Goal: Task Accomplishment & Management: Complete application form

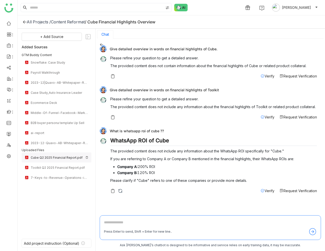
click at [86, 157] on img at bounding box center [86, 157] width 3 height 3
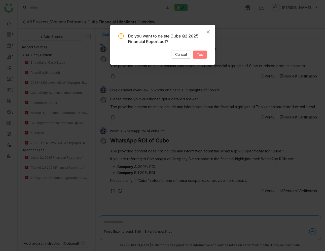
click at [196, 57] on button "Yes" at bounding box center [200, 55] width 14 height 8
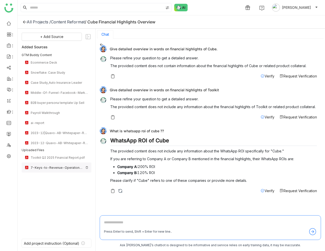
click at [87, 167] on img at bounding box center [86, 167] width 3 height 3
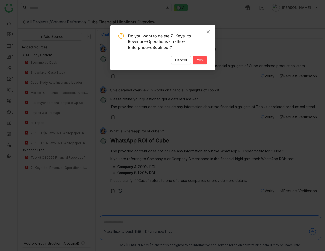
click at [67, 188] on nz-modal-confirm-container "Do you want to delete 7-Keys-to-Revenue-Operations-in-the-Enterprise-eBook.pdf?…" at bounding box center [162, 125] width 325 height 251
click at [177, 58] on span "Cancel" at bounding box center [181, 60] width 12 height 6
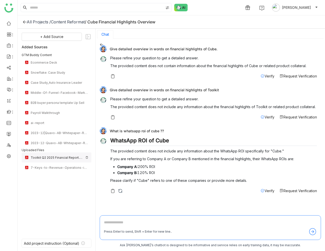
click at [86, 157] on img at bounding box center [86, 157] width 3 height 3
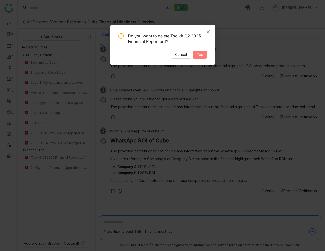
click at [203, 56] on span "Yes" at bounding box center [200, 55] width 6 height 6
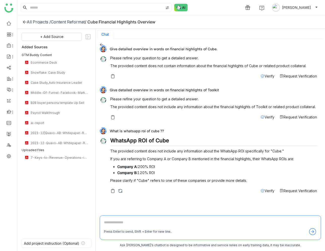
click at [135, 132] on div "What is whatsapp roi of cube ??" at bounding box center [208, 130] width 217 height 7
copy div "What is whatsapp roi of cube ??"
click at [140, 221] on textarea at bounding box center [210, 224] width 213 height 8
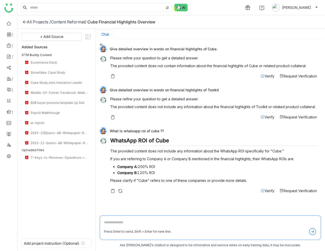
paste textarea "**********"
type textarea "**********"
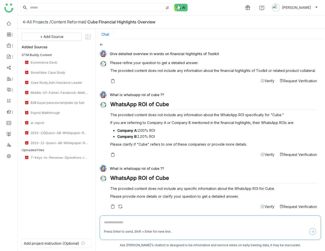
scroll to position [38, 0]
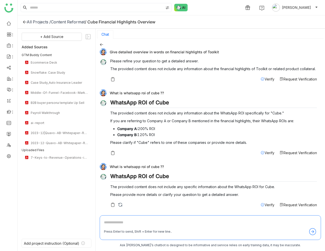
click at [70, 21] on div "Content Reformat" at bounding box center [68, 21] width 34 height 5
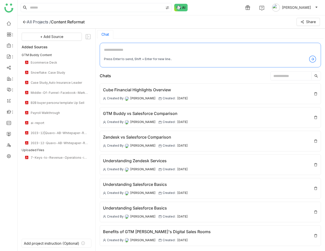
click at [41, 22] on div "All Projects /" at bounding box center [39, 21] width 24 height 5
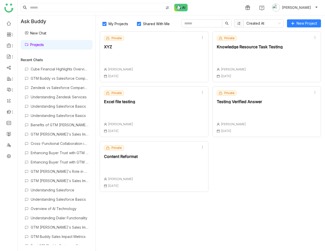
click at [189, 156] on div "Private Content Reformat [PERSON_NAME] [DATE]" at bounding box center [154, 166] width 109 height 51
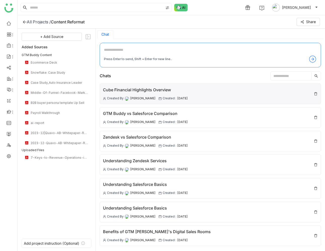
click at [316, 94] on img at bounding box center [316, 94] width 4 height 4
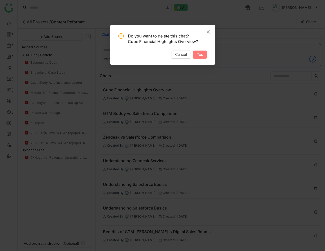
click at [197, 56] on span "Yes" at bounding box center [200, 55] width 6 height 6
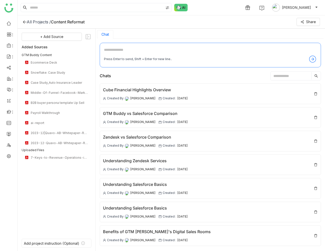
scroll to position [1, 0]
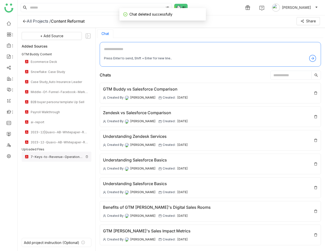
click at [87, 156] on img at bounding box center [86, 156] width 3 height 3
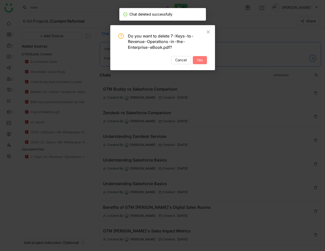
click at [201, 61] on span "Yes" at bounding box center [200, 60] width 6 height 6
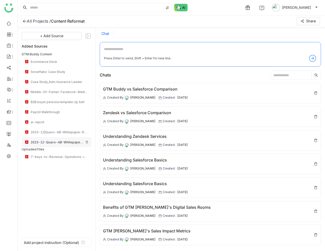
click at [89, 142] on div "2023-12-Quavo-AB-Whitepaper-Rebranded.pdf" at bounding box center [57, 142] width 70 height 10
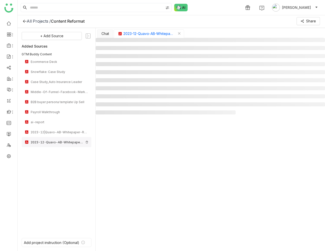
click at [86, 143] on img at bounding box center [86, 142] width 3 height 3
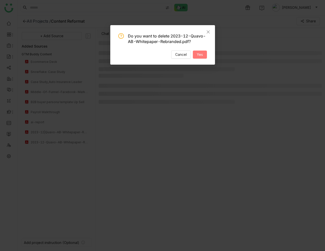
click at [200, 53] on span "Yes" at bounding box center [200, 55] width 6 height 6
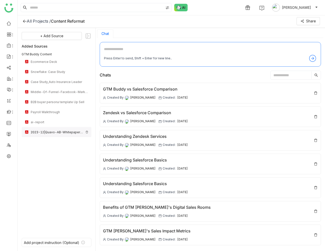
click at [88, 131] on img at bounding box center [86, 132] width 3 height 3
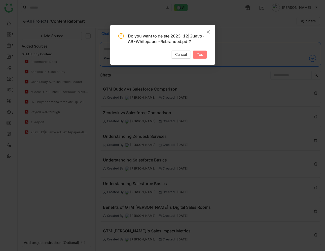
click at [201, 54] on span "Yes" at bounding box center [200, 55] width 6 height 6
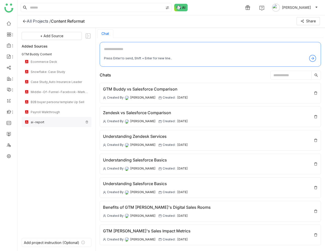
click at [88, 122] on div "ai-report" at bounding box center [57, 122] width 70 height 10
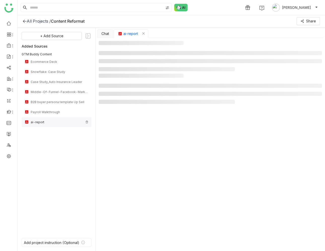
click at [86, 122] on img at bounding box center [86, 122] width 3 height 3
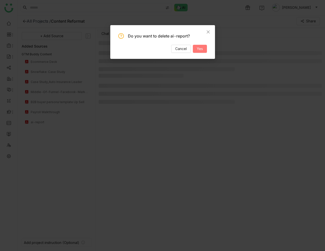
click at [199, 48] on span "Yes" at bounding box center [200, 49] width 6 height 6
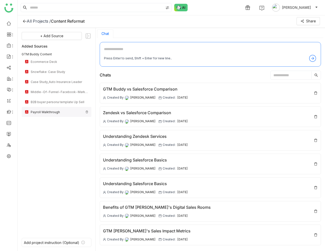
click at [86, 112] on img at bounding box center [86, 112] width 3 height 3
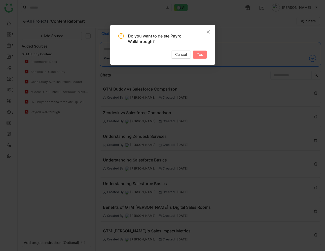
click at [199, 56] on span "Yes" at bounding box center [200, 55] width 6 height 6
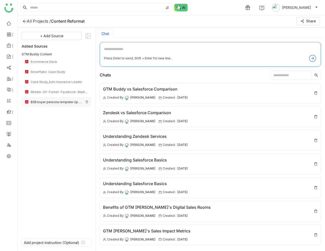
click at [88, 102] on img at bounding box center [86, 102] width 3 height 3
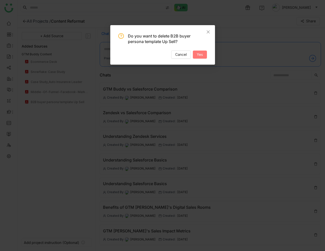
click at [199, 54] on span "Yes" at bounding box center [200, 55] width 6 height 6
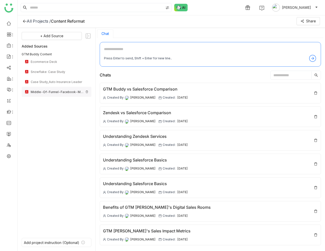
click at [87, 92] on img at bounding box center [86, 91] width 3 height 3
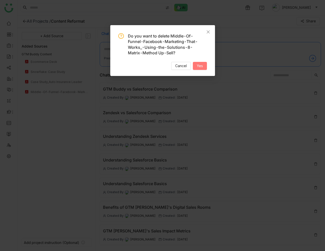
click at [195, 66] on button "Yes" at bounding box center [200, 66] width 14 height 8
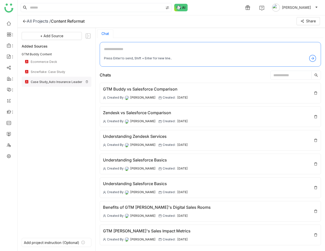
click at [86, 81] on img at bounding box center [86, 81] width 3 height 3
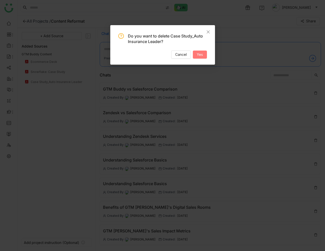
click at [199, 56] on span "Yes" at bounding box center [200, 55] width 6 height 6
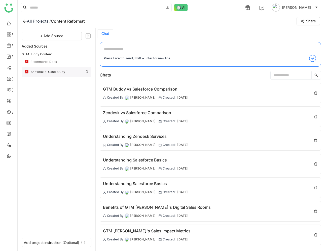
click at [86, 71] on img at bounding box center [86, 71] width 3 height 3
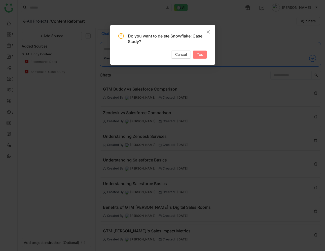
click at [196, 56] on button "Yes" at bounding box center [200, 55] width 14 height 8
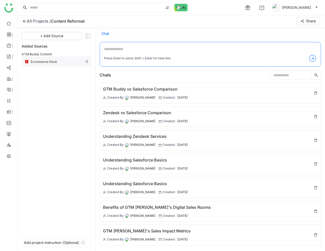
click at [88, 61] on img at bounding box center [86, 61] width 3 height 3
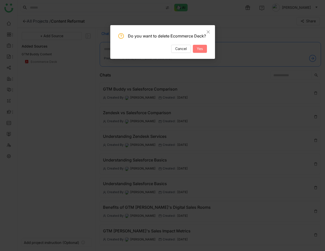
click at [197, 49] on span "Yes" at bounding box center [200, 49] width 6 height 6
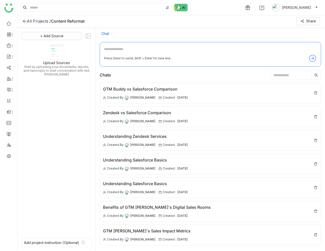
click at [72, 77] on div "+ Add Source Upload Sources Start by uploading your documents, reports, and tra…" at bounding box center [57, 132] width 70 height 200
click at [68, 23] on div "Content Reformat" at bounding box center [68, 21] width 34 height 5
click at [40, 21] on div "All Projects /" at bounding box center [39, 21] width 24 height 5
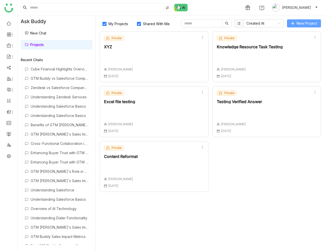
click at [304, 24] on span "New Project" at bounding box center [307, 24] width 20 height 6
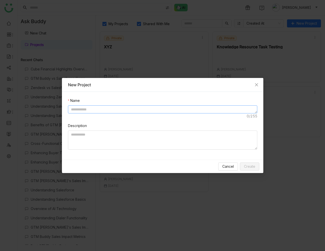
click at [139, 107] on textarea at bounding box center [162, 110] width 189 height 8
type textarea "*******"
type textarea "**********"
click at [254, 168] on span "Create" at bounding box center [249, 167] width 11 height 6
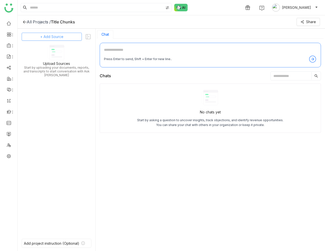
click at [58, 36] on span "+ Add Source" at bounding box center [51, 37] width 23 height 6
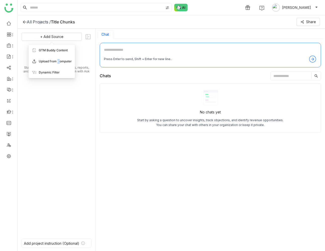
click at [58, 61] on span "Upload from Computer" at bounding box center [55, 61] width 33 height 5
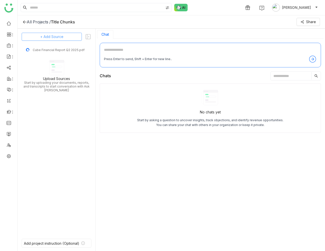
click at [58, 36] on span "+ Add Source" at bounding box center [51, 37] width 23 height 6
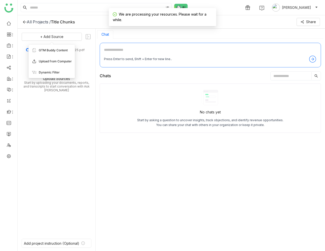
click at [54, 62] on span "Upload from Computer" at bounding box center [55, 61] width 33 height 5
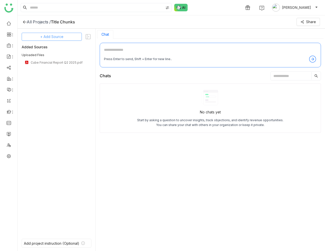
click at [50, 36] on span "+ Add Source" at bounding box center [51, 37] width 23 height 6
click at [53, 63] on span "Upload from Computer" at bounding box center [55, 61] width 33 height 5
click at [59, 37] on span "+ Add Source" at bounding box center [51, 37] width 23 height 6
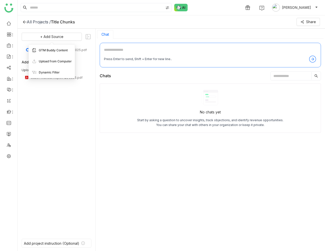
click at [57, 51] on span "GTM Buddy Content" at bounding box center [53, 50] width 29 height 5
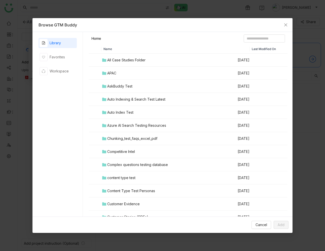
click at [118, 60] on div "All Case Studies Folder" at bounding box center [126, 60] width 38 height 6
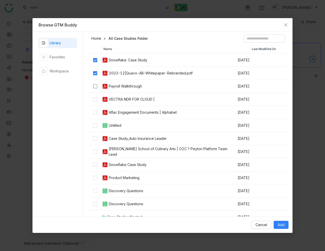
click at [95, 84] on label at bounding box center [95, 87] width 4 height 6
click at [96, 94] on td at bounding box center [95, 99] width 13 height 13
click at [95, 110] on td at bounding box center [95, 112] width 13 height 13
click at [95, 136] on label at bounding box center [95, 139] width 4 height 6
click at [277, 224] on button "Add" at bounding box center [281, 225] width 15 height 8
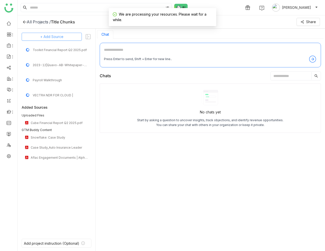
click at [65, 38] on button "+ Add Source" at bounding box center [52, 37] width 60 height 8
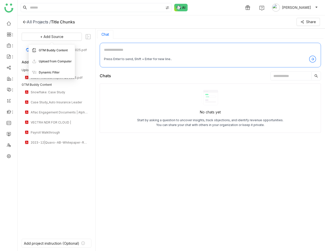
click at [60, 51] on span "GTM Buddy Content" at bounding box center [53, 50] width 29 height 5
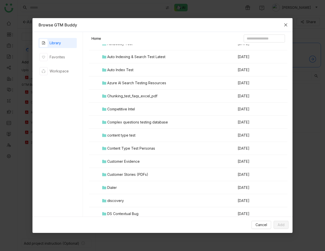
scroll to position [43, 0]
click at [151, 82] on div "Azure AI Search Testing Resources" at bounding box center [136, 83] width 59 height 6
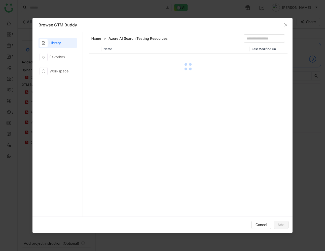
scroll to position [0, 0]
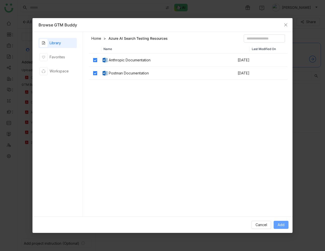
click at [281, 225] on span "Add" at bounding box center [281, 225] width 7 height 6
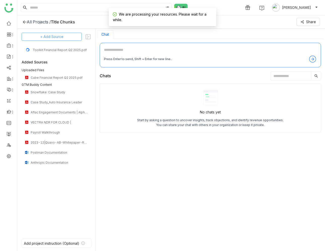
click at [68, 38] on button "+ Add Source" at bounding box center [52, 37] width 60 height 8
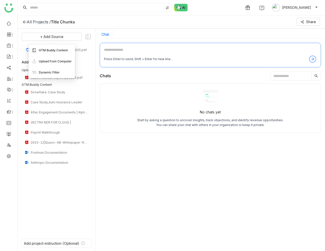
click at [59, 52] on span "GTM Buddy Content" at bounding box center [53, 50] width 29 height 5
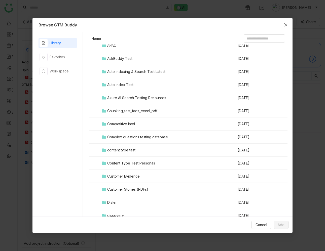
scroll to position [31, 0]
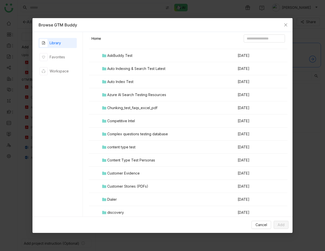
click at [148, 67] on div "Auto Indexing & Search Test Latest" at bounding box center [136, 69] width 58 height 6
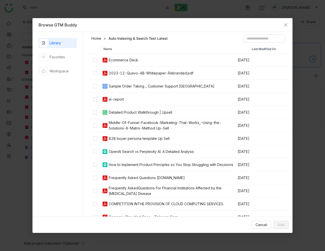
click at [120, 99] on div "ai-report" at bounding box center [116, 100] width 15 height 6
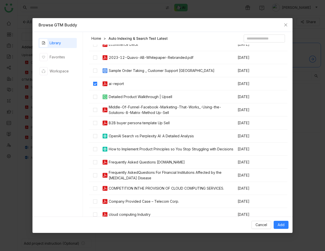
scroll to position [15, 0]
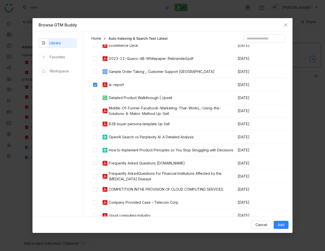
click at [110, 83] on div "ai-report" at bounding box center [116, 85] width 15 height 6
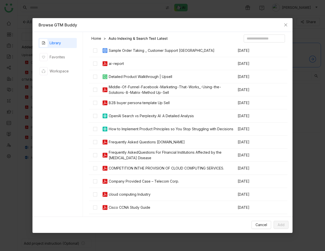
scroll to position [46, 0]
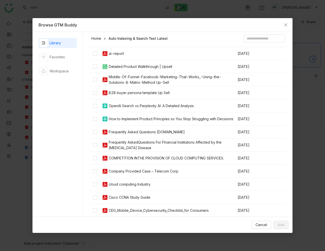
click at [136, 132] on div "Frequently Asked Questions [DOMAIN_NAME]" at bounding box center [147, 133] width 76 height 6
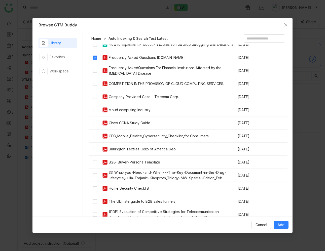
scroll to position [121, 0]
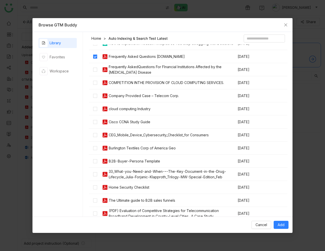
click at [140, 147] on div "Burlington Textiles Corp of America Geo" at bounding box center [142, 149] width 67 height 6
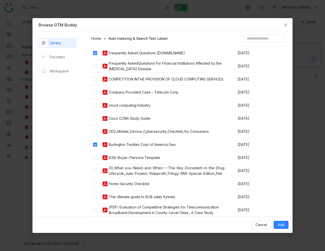
click at [130, 198] on div "The Ultimate guide to B2B sales funnels" at bounding box center [142, 198] width 67 height 6
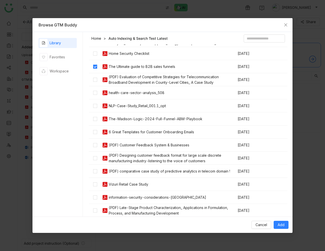
scroll to position [256, 0]
click at [143, 133] on div "6 Great Templates for Customer Onboarding Emails" at bounding box center [151, 132] width 85 height 6
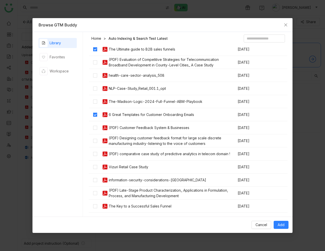
scroll to position [281, 0]
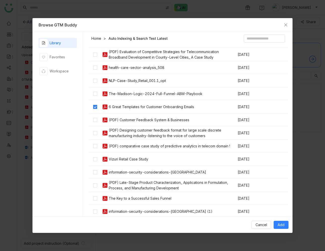
click at [158, 120] on div "(PDF) Customer Feedback System & Businesses" at bounding box center [149, 120] width 81 height 6
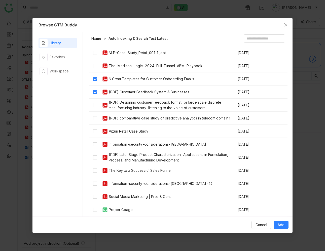
scroll to position [311, 0]
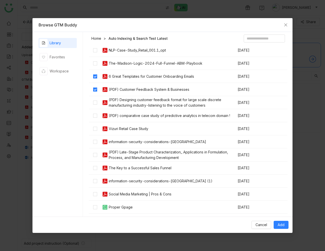
click at [145, 129] on div "Vizuri Retail Case Study" at bounding box center [129, 129] width 40 height 6
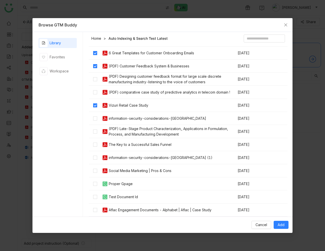
scroll to position [336, 0]
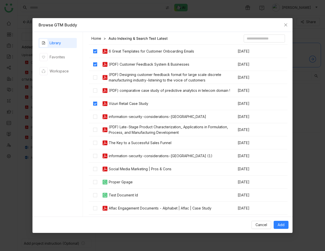
click at [157, 142] on div "The Key to a Successful Sales Funnel" at bounding box center [140, 143] width 63 height 6
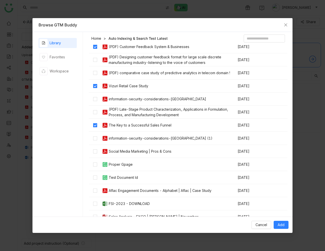
scroll to position [355, 0]
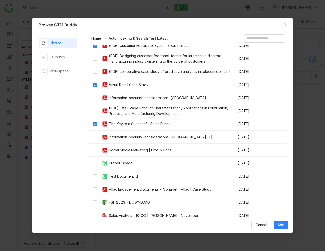
click at [159, 150] on div "Social Media Marketing | Pros & Cons" at bounding box center [140, 151] width 63 height 6
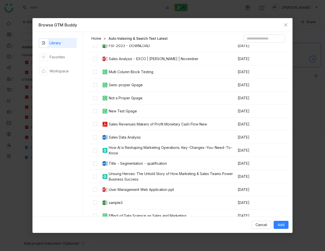
scroll to position [516, 0]
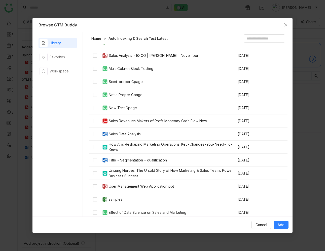
click at [154, 121] on div "Sales Revenues Makers of Profit Monetary Cash Flow New" at bounding box center [158, 121] width 98 height 6
click at [285, 226] on button "Add" at bounding box center [281, 225] width 15 height 8
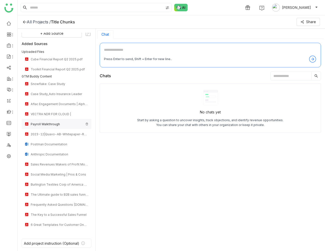
scroll to position [0, 0]
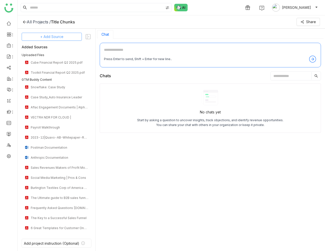
click at [56, 39] on span "+ Add Source" at bounding box center [51, 37] width 23 height 6
click at [107, 48] on textarea at bounding box center [210, 51] width 213 height 8
type textarea "**********"
